Goal: Information Seeking & Learning: Learn about a topic

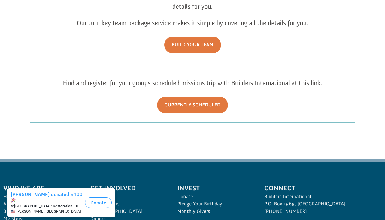
scroll to position [127, 0]
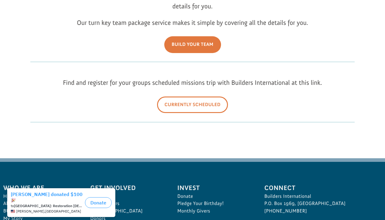
click at [184, 107] on link "Currently Scheduled" at bounding box center [192, 105] width 71 height 17
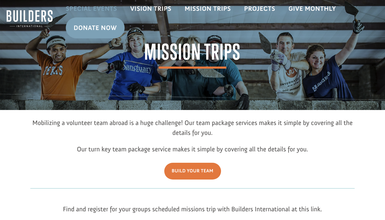
click at [97, 8] on link "Special Events" at bounding box center [91, 8] width 65 height 17
click at [252, 7] on link "Projects" at bounding box center [259, 8] width 44 height 17
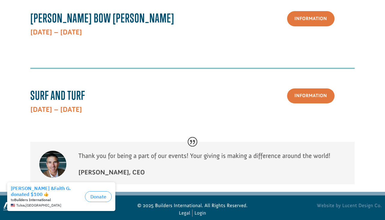
scroll to position [328, 0]
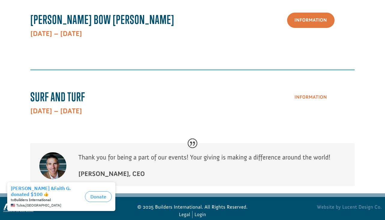
click at [304, 90] on link "Information" at bounding box center [310, 97] width 47 height 15
